Goal: Information Seeking & Learning: Check status

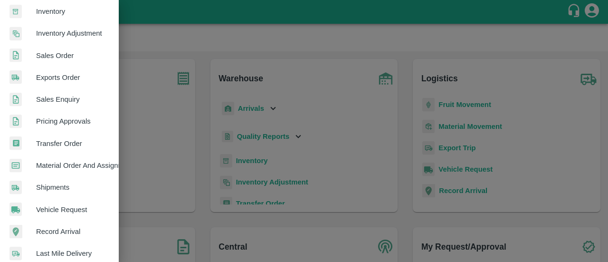
scroll to position [181, 0]
click at [70, 163] on span "Material Order And Assignment" at bounding box center [73, 166] width 75 height 10
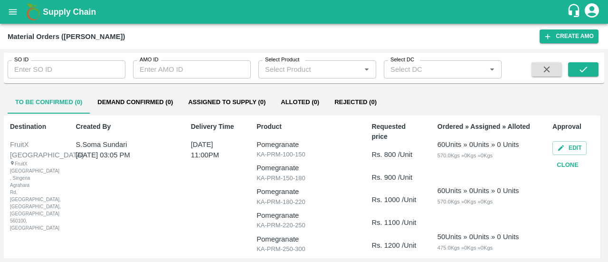
click at [74, 10] on b "Supply Chain" at bounding box center [69, 12] width 53 height 10
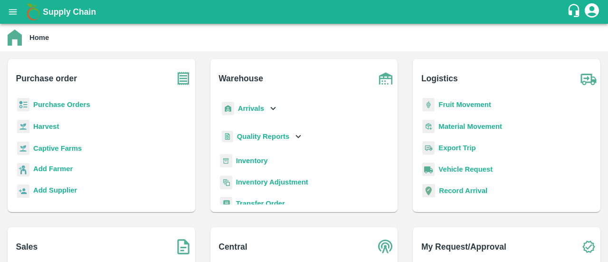
click at [72, 103] on b "Purchase Orders" at bounding box center [61, 105] width 57 height 8
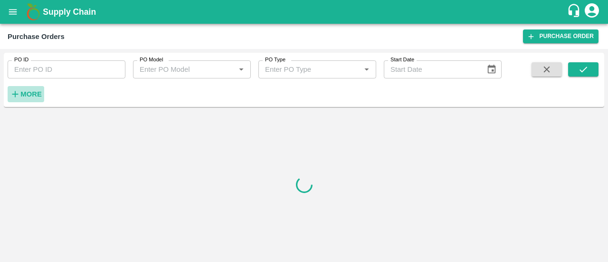
click at [35, 96] on strong "More" at bounding box center [30, 94] width 21 height 8
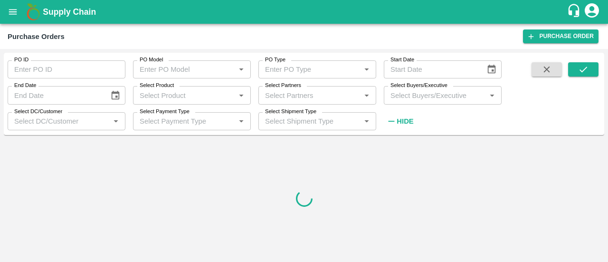
click at [283, 92] on input "Select Partners" at bounding box center [309, 95] width 96 height 12
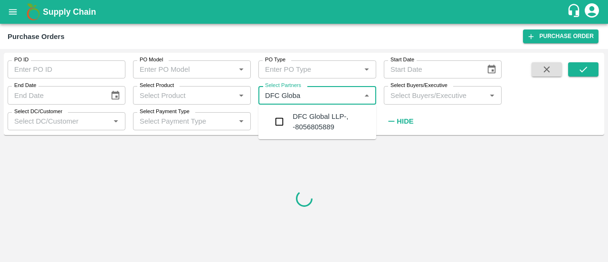
type input "DFC Global"
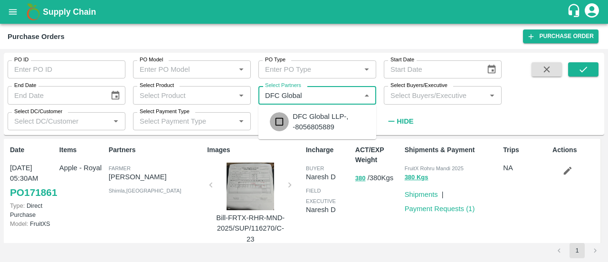
click at [288, 117] on input "checkbox" at bounding box center [279, 121] width 19 height 19
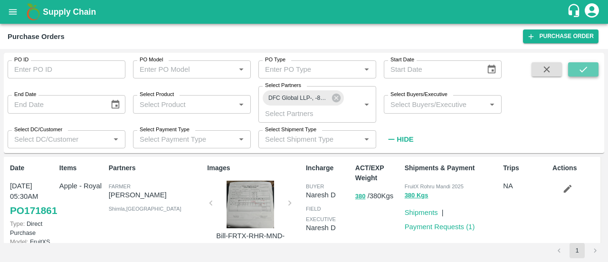
click at [595, 73] on button "submit" at bounding box center [583, 69] width 30 height 14
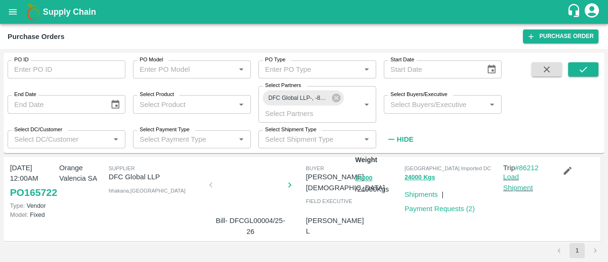
scroll to position [19, 0]
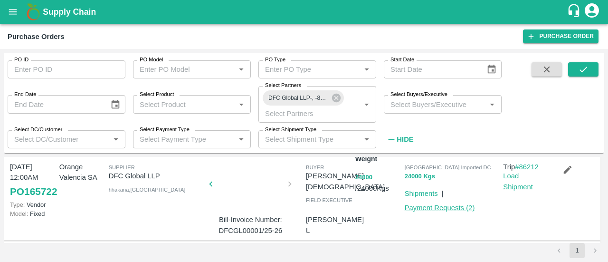
click at [452, 208] on link "Payment Requests ( 2 )" at bounding box center [440, 208] width 70 height 8
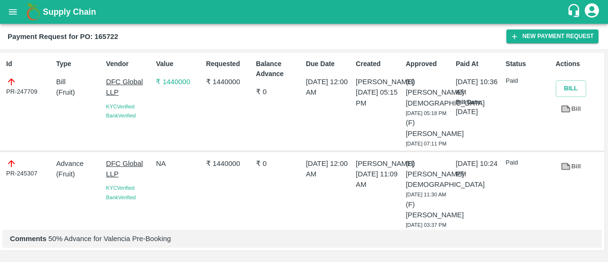
click at [83, 6] on h1 "Supply Chain" at bounding box center [305, 11] width 524 height 13
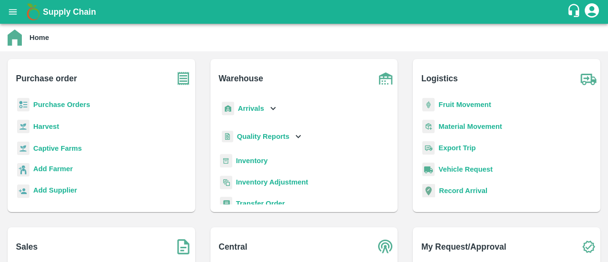
click at [76, 105] on b "Purchase Orders" at bounding box center [61, 105] width 57 height 8
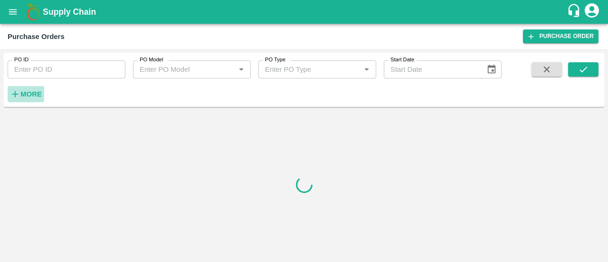
click at [35, 93] on strong "More" at bounding box center [30, 94] width 21 height 8
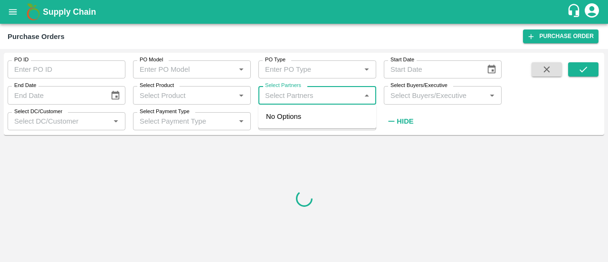
click at [298, 96] on input "Select Partners" at bounding box center [309, 95] width 96 height 12
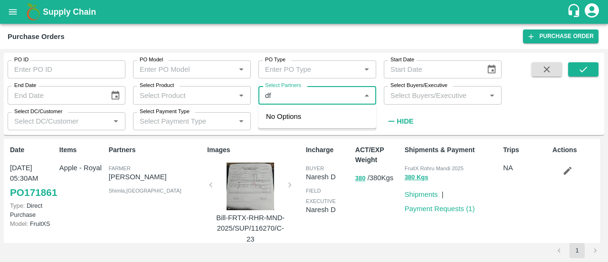
type input "d"
type input "dfc"
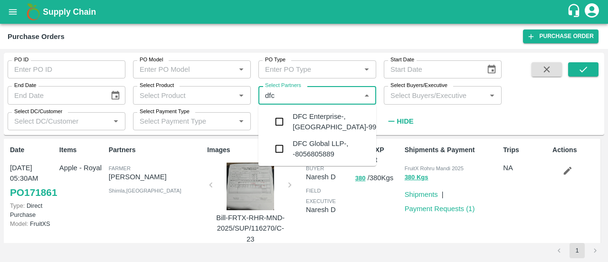
click at [338, 150] on div "DFC Global LLP-, -8056805889" at bounding box center [331, 148] width 76 height 21
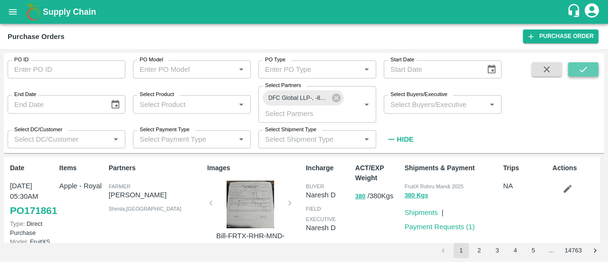
click at [590, 67] on button "submit" at bounding box center [583, 69] width 30 height 14
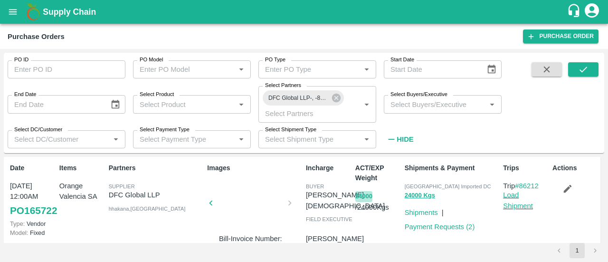
click at [368, 196] on button "24000" at bounding box center [363, 196] width 17 height 11
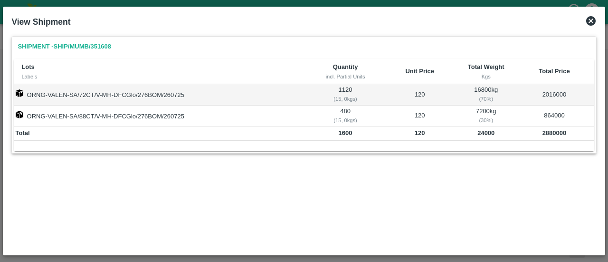
click at [588, 18] on icon at bounding box center [591, 21] width 10 height 10
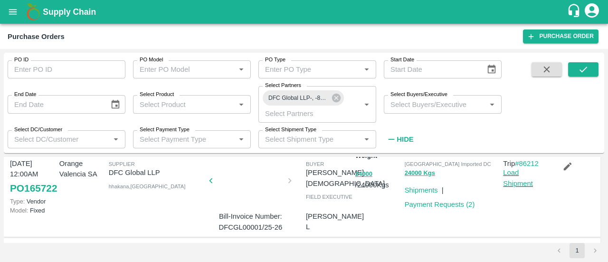
scroll to position [22, 0]
click at [523, 161] on link "#86212" at bounding box center [527, 164] width 24 height 8
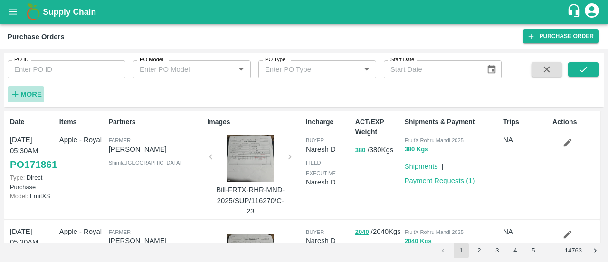
click at [19, 93] on icon "button" at bounding box center [15, 94] width 10 height 10
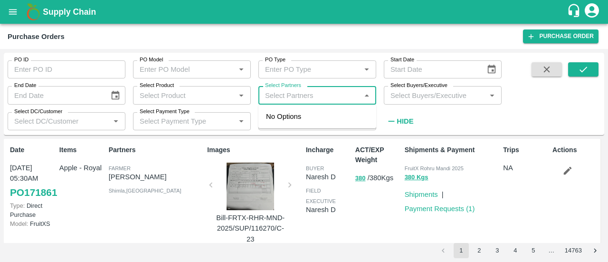
click at [302, 92] on input "Select Partners" at bounding box center [309, 95] width 96 height 12
type input "DFC"
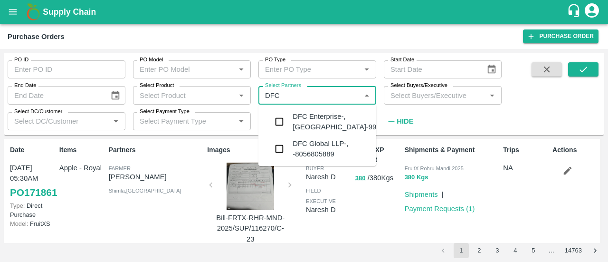
click at [323, 143] on div "DFC Global LLP-, -8056805889" at bounding box center [331, 148] width 76 height 21
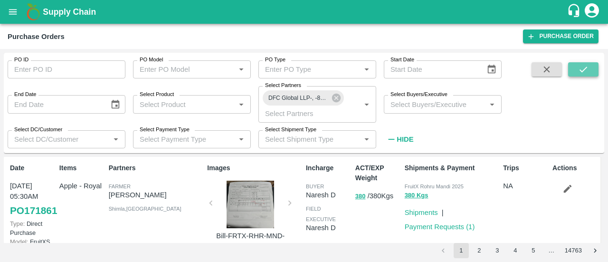
click at [583, 72] on icon "submit" at bounding box center [583, 69] width 10 height 10
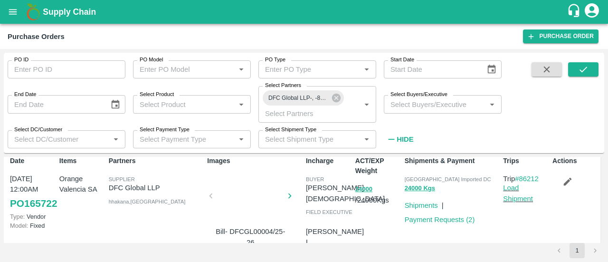
scroll to position [5, 0]
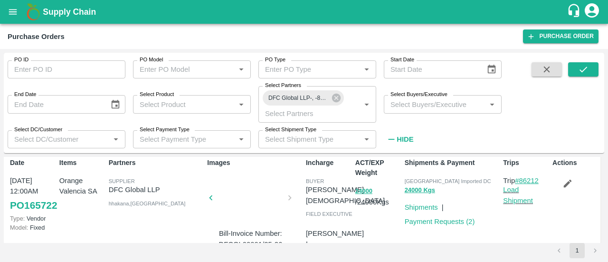
click at [537, 179] on link "#86212" at bounding box center [527, 181] width 24 height 8
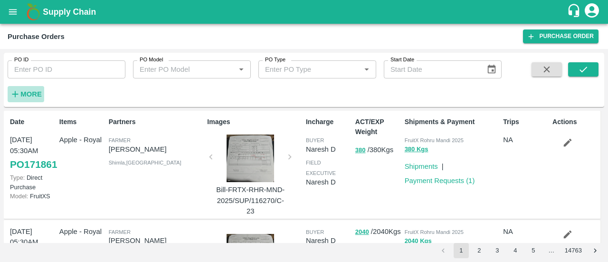
click at [36, 90] on strong "More" at bounding box center [30, 94] width 21 height 8
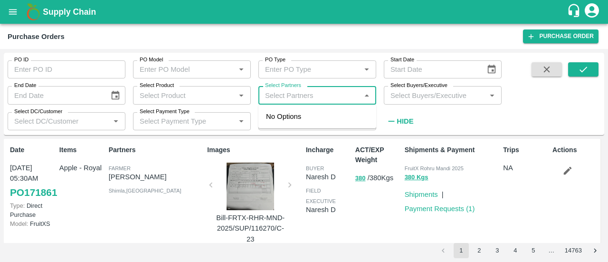
click at [303, 101] on input "Select Partners" at bounding box center [309, 95] width 96 height 12
type input "DFC"
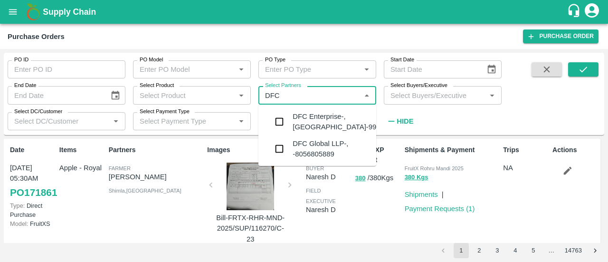
click at [327, 144] on div "DFC Global LLP-, -8056805889" at bounding box center [331, 148] width 76 height 21
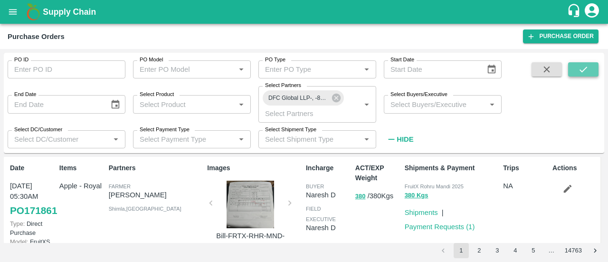
click at [590, 73] on button "submit" at bounding box center [583, 69] width 30 height 14
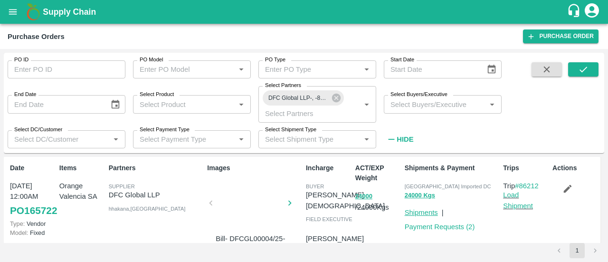
click at [422, 212] on link "Shipments" at bounding box center [421, 213] width 33 height 8
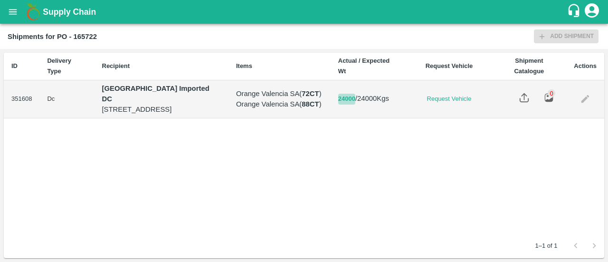
click at [355, 95] on button "24000" at bounding box center [346, 99] width 17 height 11
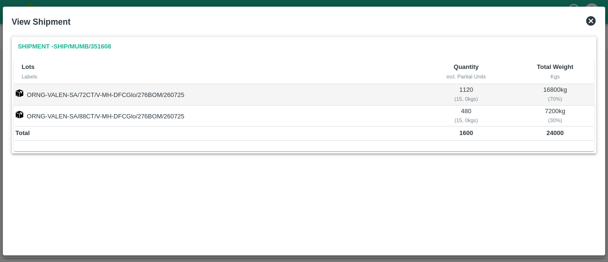
click at [373, 100] on td "ORNG-VALEN-SA/72CT/V-MH-DFCGlo/276BOM/260725" at bounding box center [215, 94] width 402 height 21
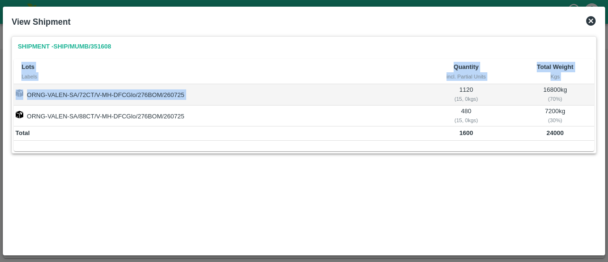
drag, startPoint x: 373, startPoint y: 100, endPoint x: 588, endPoint y: 22, distance: 228.9
click at [588, 22] on div "View Shipment Shipment - SHIP/MUMB/351608 Lots Labels Quantity incl. Partial Un…" at bounding box center [304, 131] width 602 height 249
click at [588, 22] on icon at bounding box center [591, 21] width 10 height 10
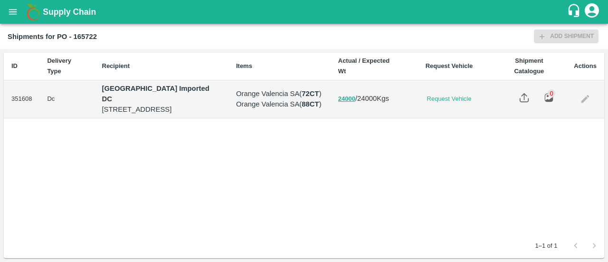
click at [69, 10] on b "Supply Chain" at bounding box center [69, 12] width 53 height 10
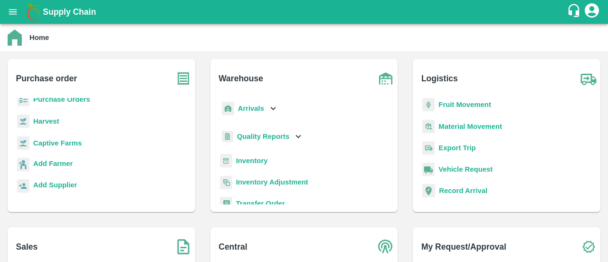
scroll to position [125, 0]
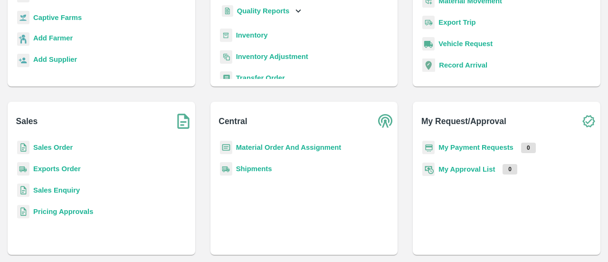
click at [66, 144] on b "Sales Order" at bounding box center [52, 148] width 39 height 8
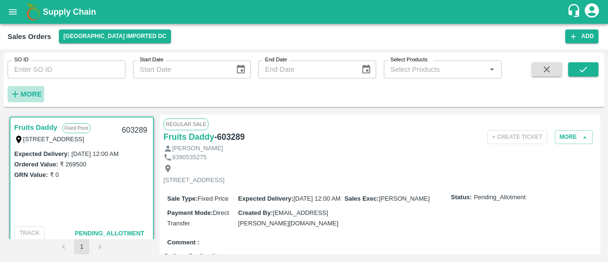
click at [37, 94] on strong "More" at bounding box center [30, 94] width 21 height 8
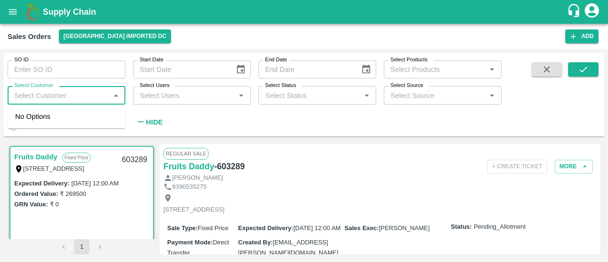
click at [100, 94] on input "Select Customer" at bounding box center [58, 95] width 96 height 12
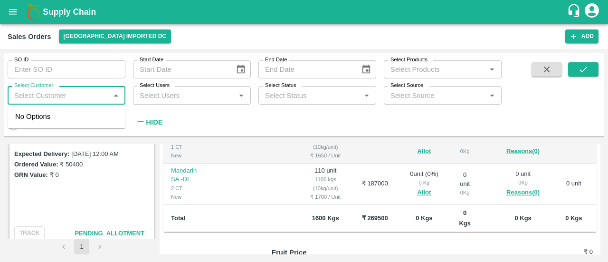
scroll to position [286, 0]
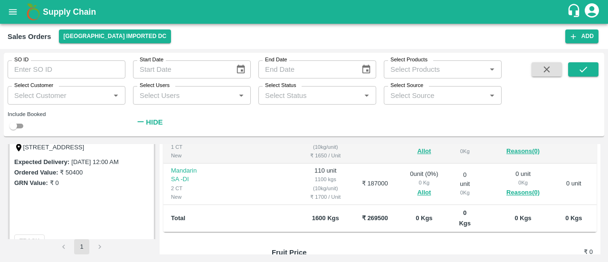
click at [118, 211] on div "Expected Delivery : 26 Aug 2025, 12:00 AM Ordered Value: ₹ 50400 GRN Value: ₹ 0" at bounding box center [81, 193] width 143 height 75
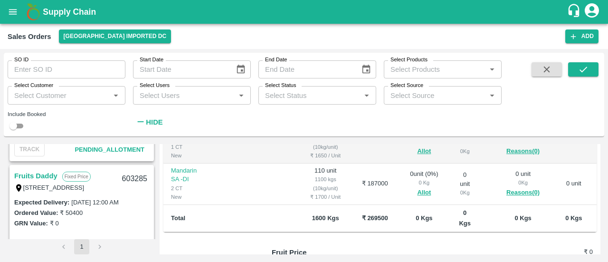
scroll to position [245, 0]
click at [52, 173] on link "Fruits Daddy" at bounding box center [35, 176] width 43 height 12
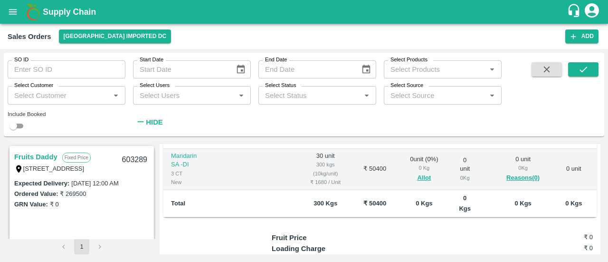
click at [47, 152] on link "Fruits Daddy" at bounding box center [35, 157] width 43 height 12
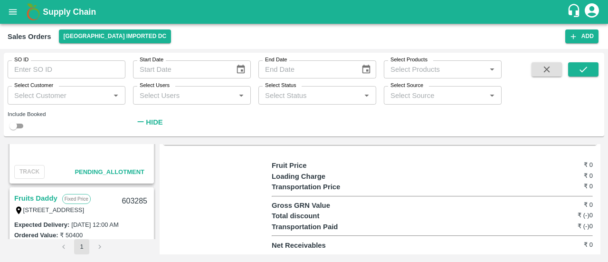
scroll to position [264, 0]
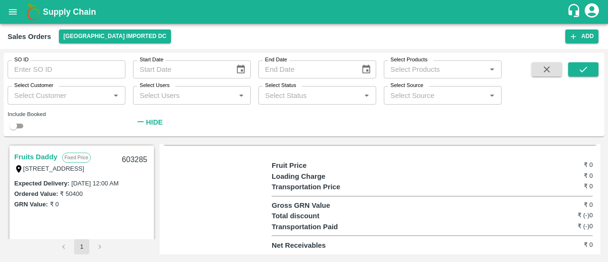
click at [93, 207] on div "GRN Value: ₹ 0" at bounding box center [81, 204] width 135 height 10
click at [40, 155] on link "Fruits Daddy" at bounding box center [35, 157] width 43 height 12
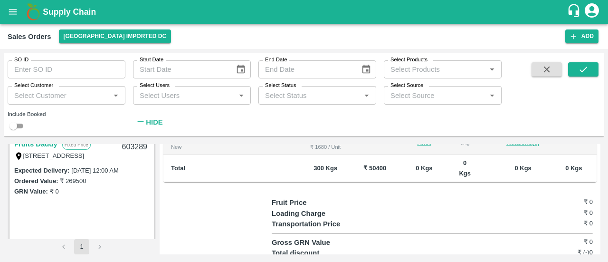
scroll to position [15, 0]
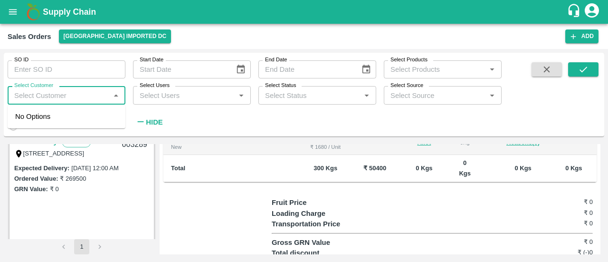
click at [96, 95] on input "Select Customer" at bounding box center [58, 95] width 96 height 12
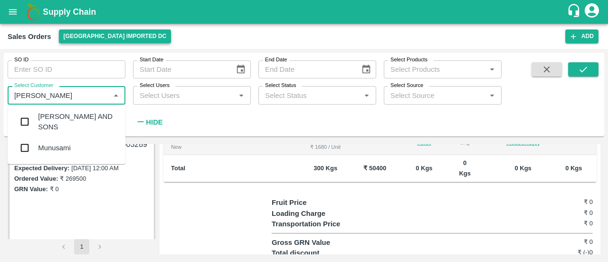
type input "[PERSON_NAME]"
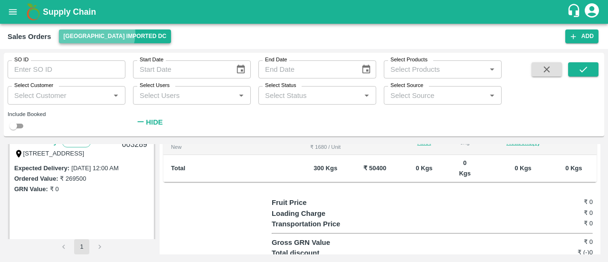
click at [96, 33] on button "[GEOGRAPHIC_DATA] Imported DC" at bounding box center [115, 36] width 113 height 14
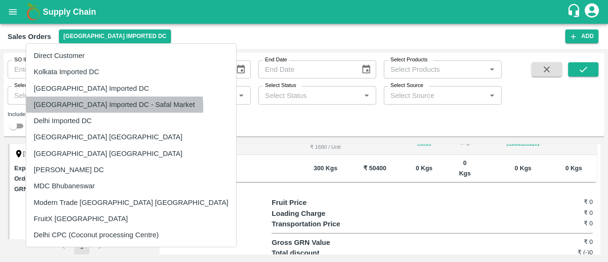
click at [114, 107] on li "[GEOGRAPHIC_DATA] Imported DC - Safal Market" at bounding box center [131, 104] width 210 height 16
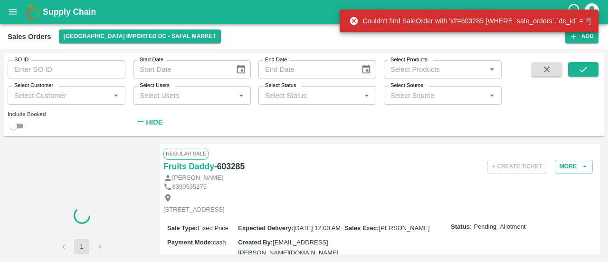
scroll to position [0, 0]
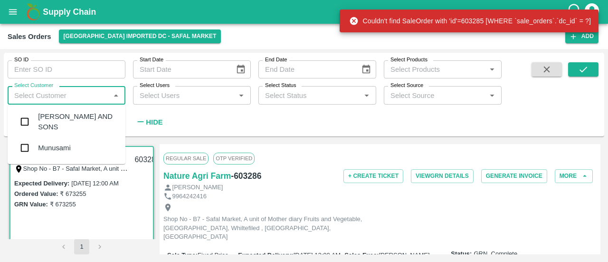
click at [65, 100] on input "Select Customer" at bounding box center [58, 95] width 96 height 12
type input "SA"
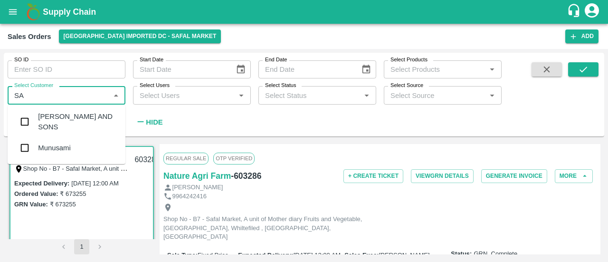
click at [42, 127] on div "[PERSON_NAME] AND SONS" at bounding box center [78, 121] width 80 height 21
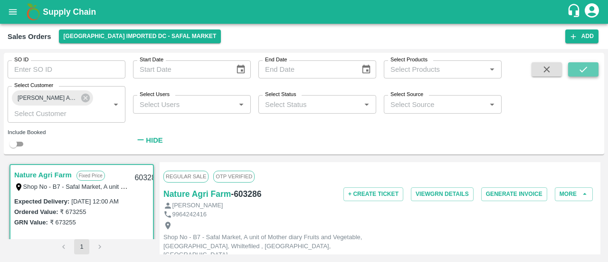
click at [593, 69] on button "submit" at bounding box center [583, 69] width 30 height 14
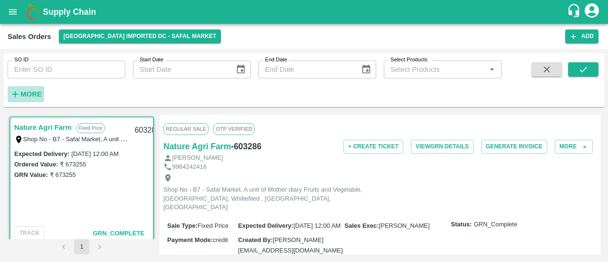
click at [27, 94] on strong "More" at bounding box center [30, 94] width 21 height 8
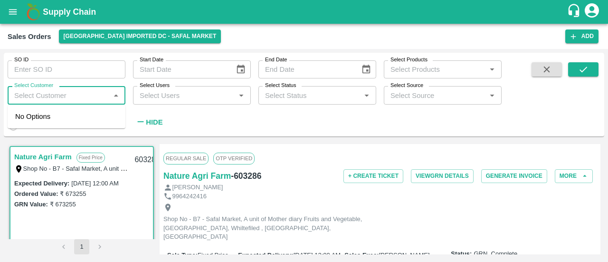
click at [67, 100] on input "Select Customer" at bounding box center [58, 95] width 96 height 12
type input "SAMIULL"
click at [100, 125] on div "[PERSON_NAME] AND SONS" at bounding box center [78, 121] width 80 height 21
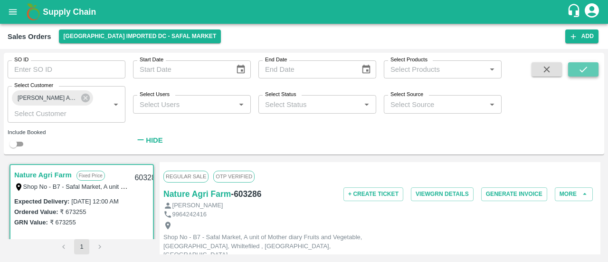
click at [584, 65] on icon "submit" at bounding box center [583, 69] width 10 height 10
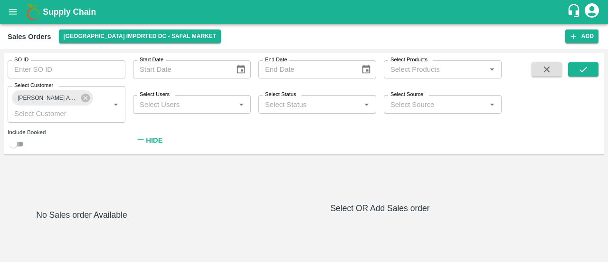
drag, startPoint x: 145, startPoint y: 145, endPoint x: 22, endPoint y: 144, distance: 123.1
click at [22, 144] on input "checkbox" at bounding box center [13, 143] width 34 height 11
click at [22, 144] on input "checkbox" at bounding box center [21, 143] width 34 height 11
click at [25, 144] on input "checkbox" at bounding box center [13, 143] width 34 height 11
checkbox input "true"
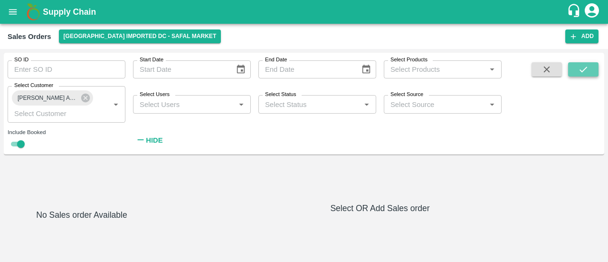
click at [584, 67] on icon "submit" at bounding box center [583, 69] width 10 height 10
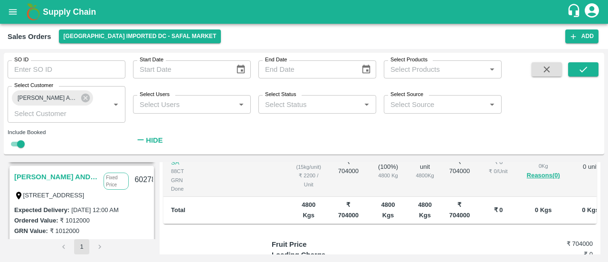
scroll to position [130, 0]
click at [76, 177] on link "[PERSON_NAME] AND SONS" at bounding box center [56, 177] width 85 height 12
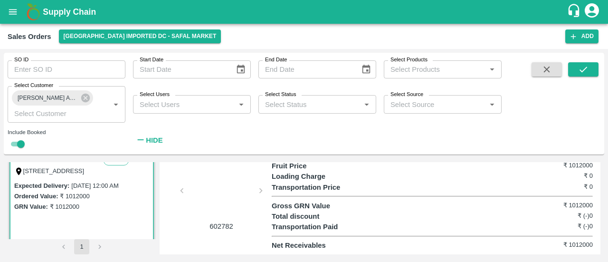
scroll to position [155, 0]
